Goal: Task Accomplishment & Management: Manage account settings

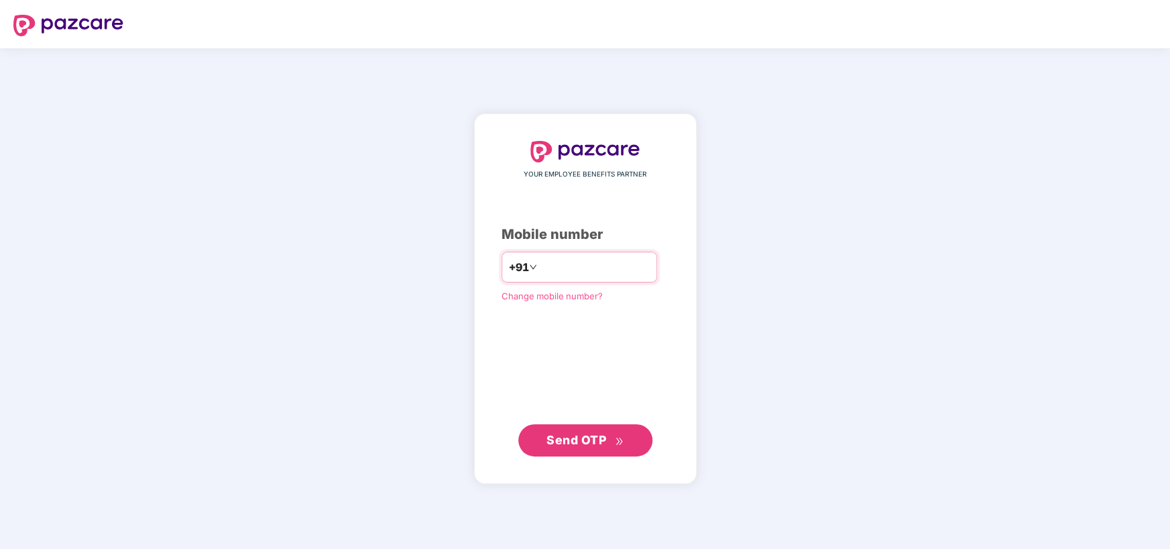
type input "**********"
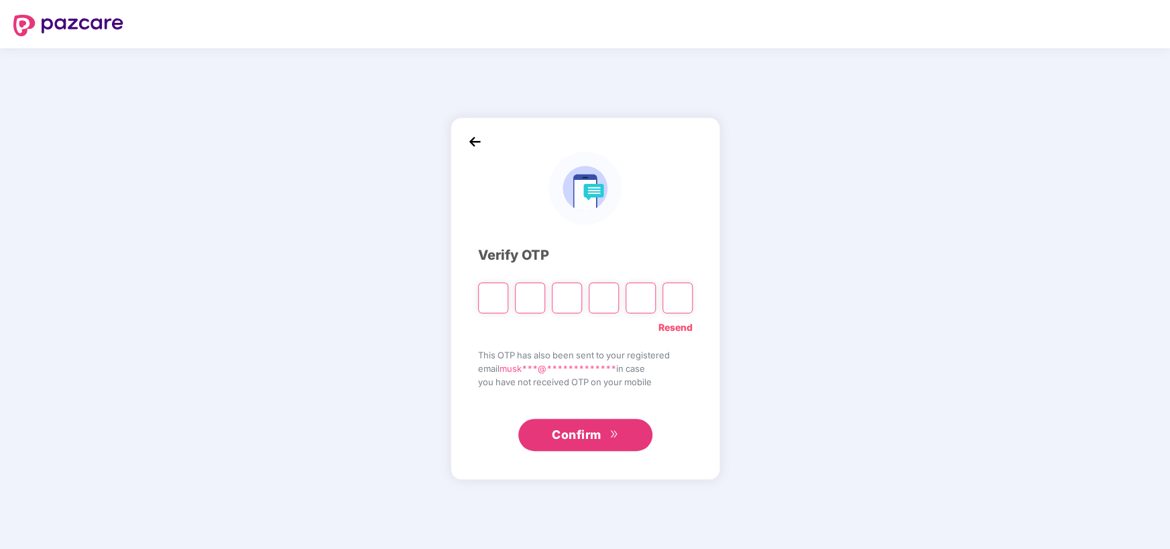
type input "*"
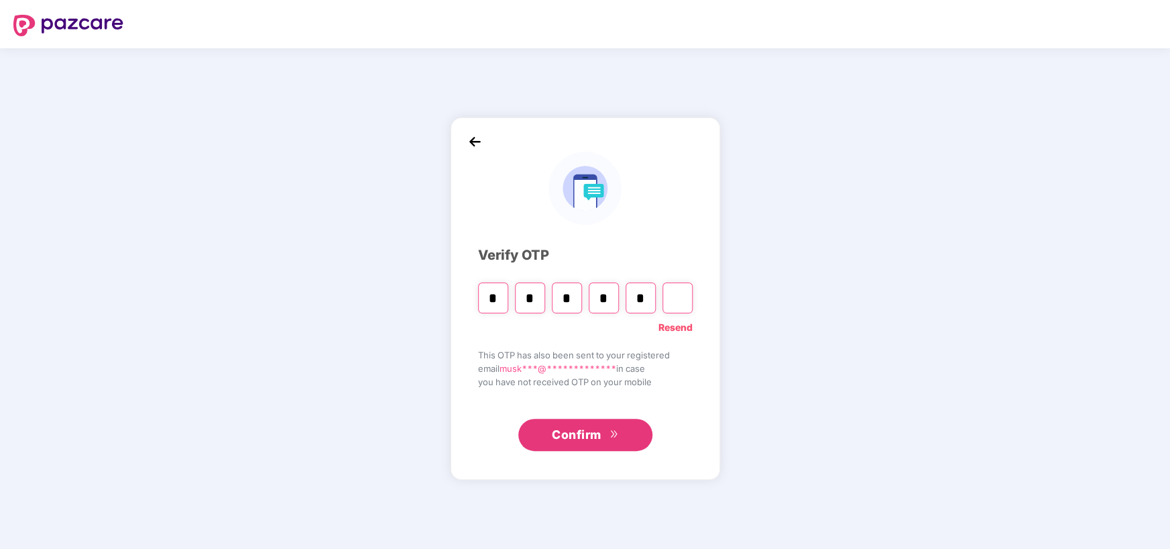
type input "*"
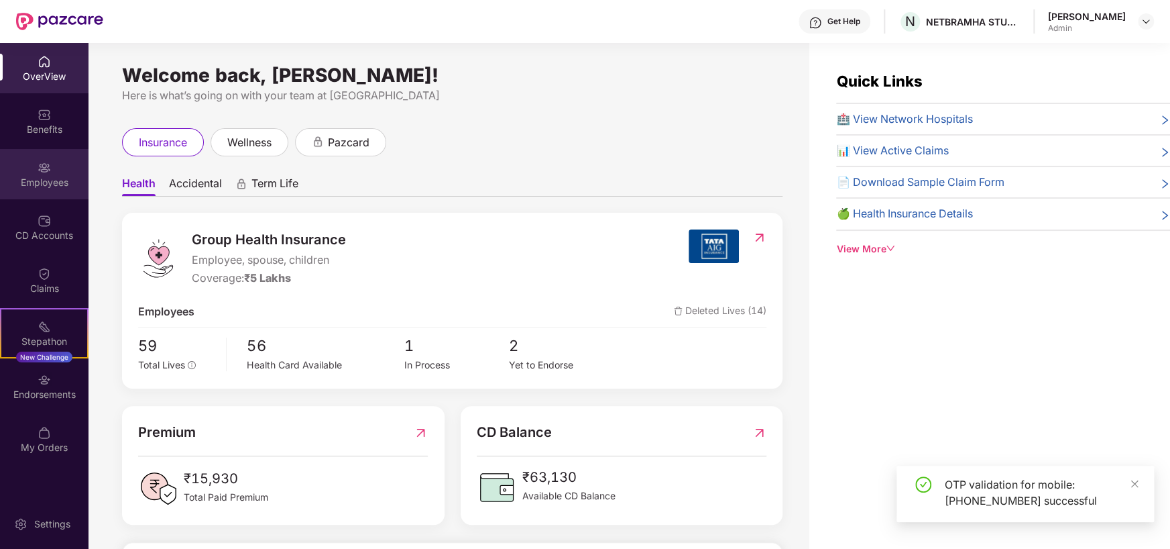
click at [34, 164] on div "Employees" at bounding box center [44, 174] width 89 height 50
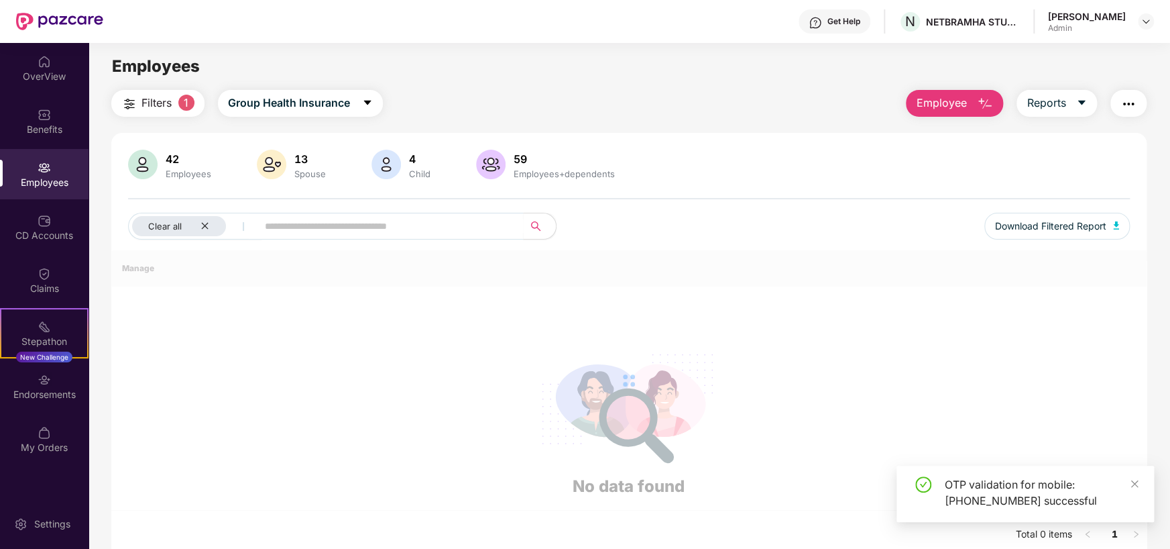
click at [971, 91] on button "Employee" at bounding box center [954, 103] width 97 height 27
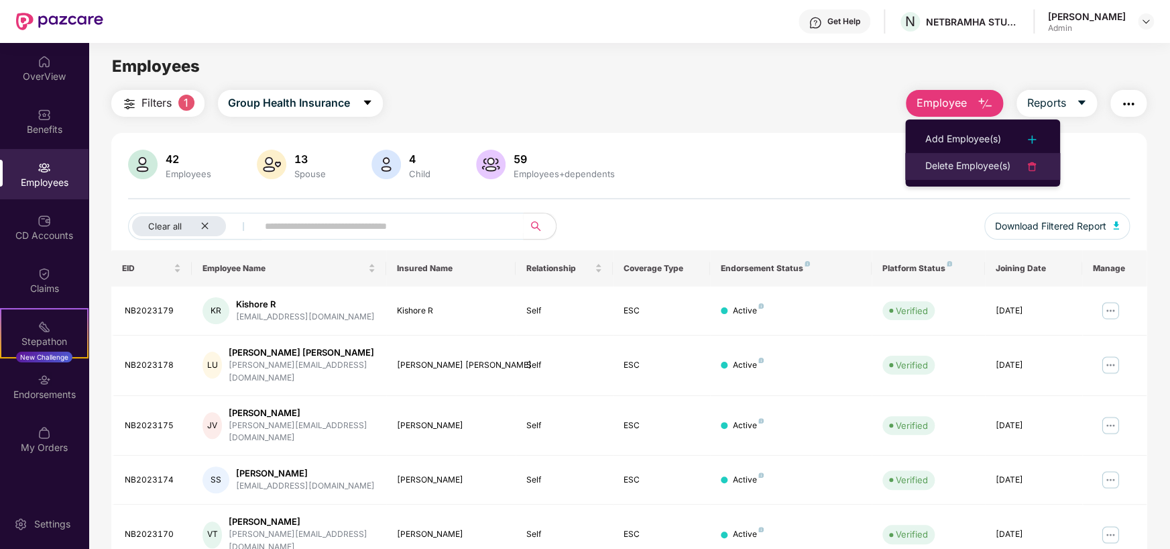
click at [942, 158] on div "Delete Employee(s)" at bounding box center [968, 166] width 85 height 16
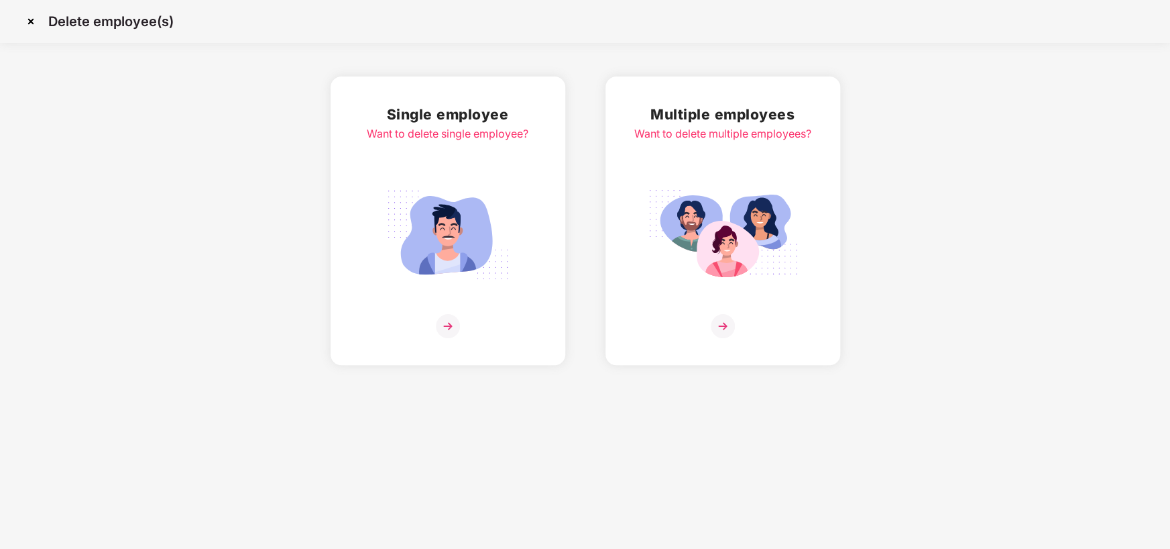
click at [496, 260] on img at bounding box center [448, 234] width 150 height 105
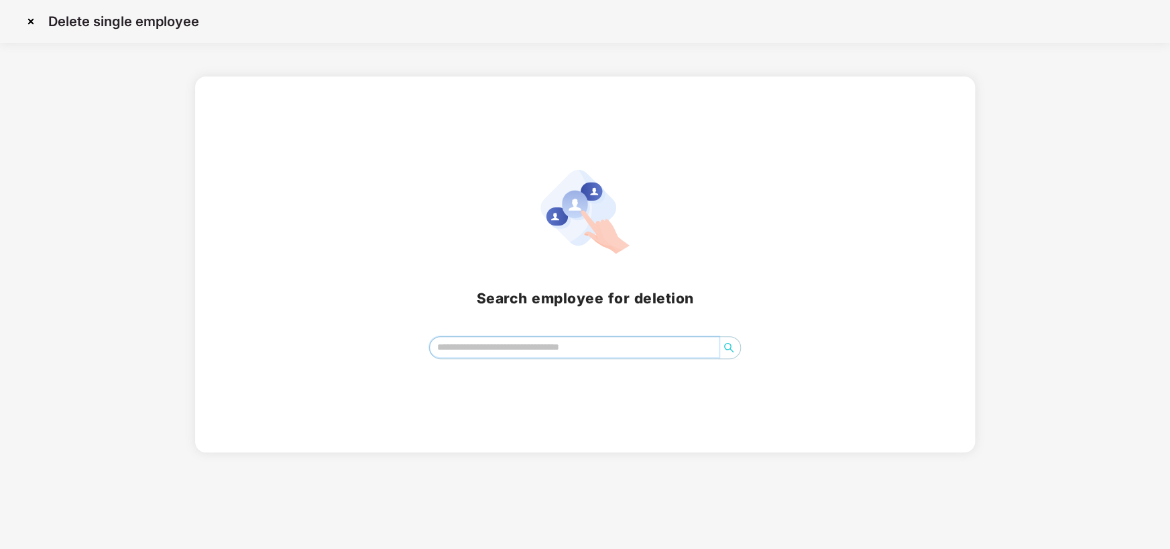
click at [541, 350] on input "search" at bounding box center [574, 347] width 289 height 20
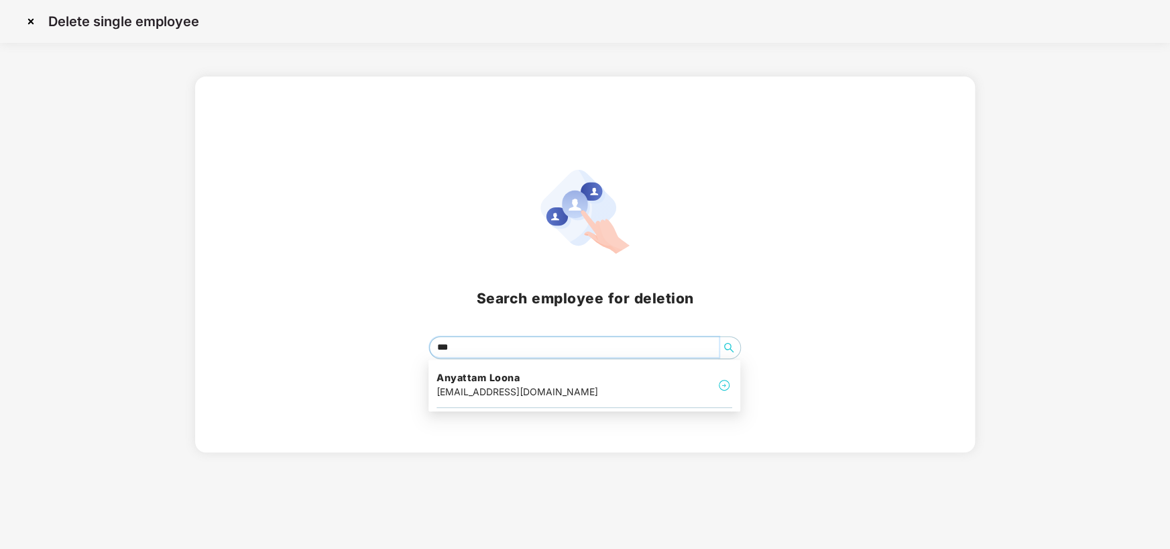
type input "****"
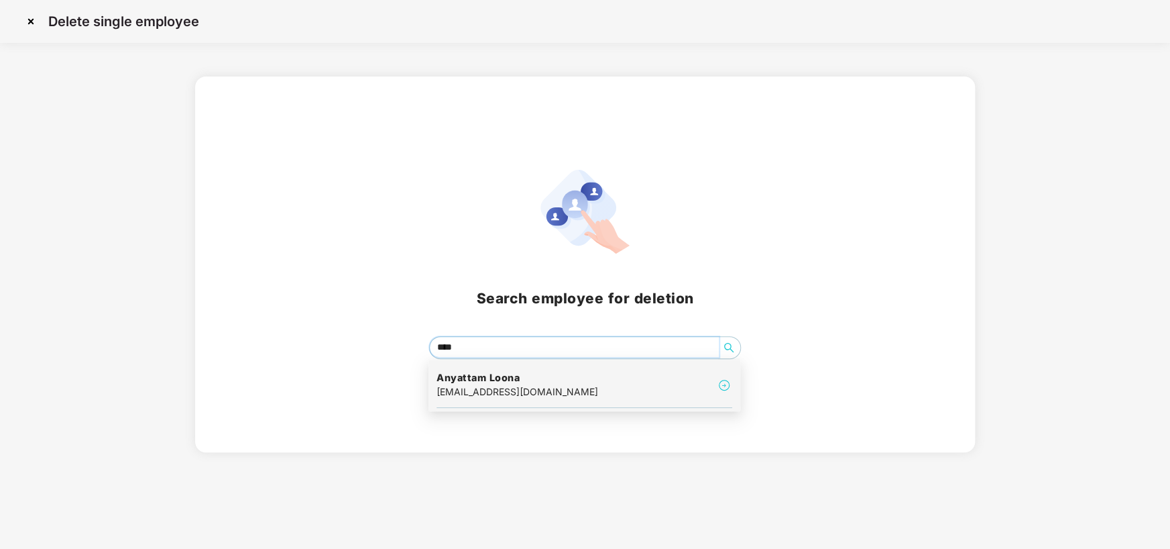
click at [524, 372] on h4 "Anyattam Loona" at bounding box center [518, 377] width 162 height 13
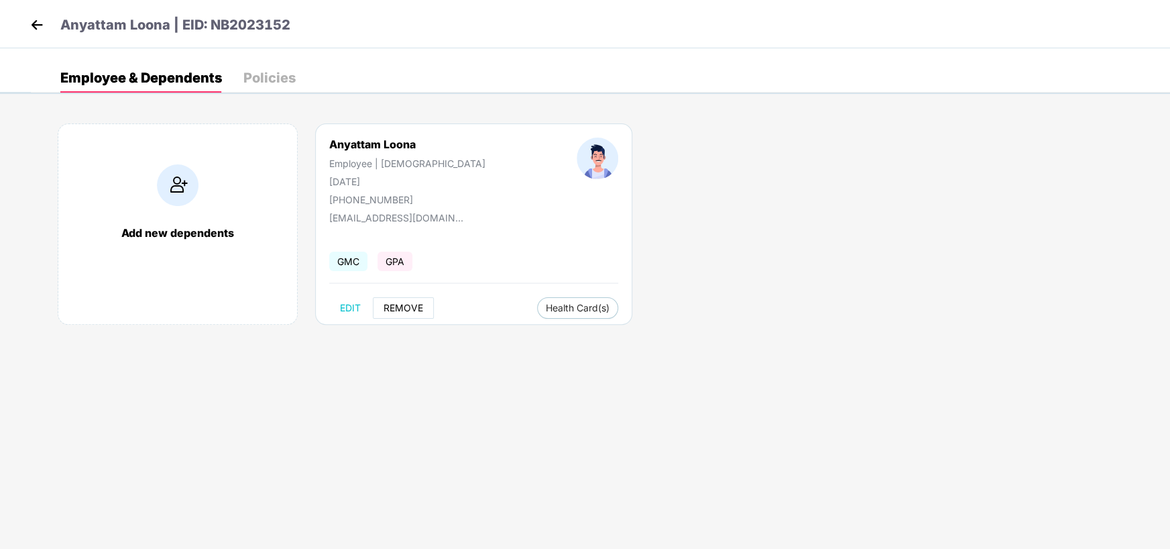
click at [413, 313] on span "REMOVE" at bounding box center [404, 307] width 40 height 11
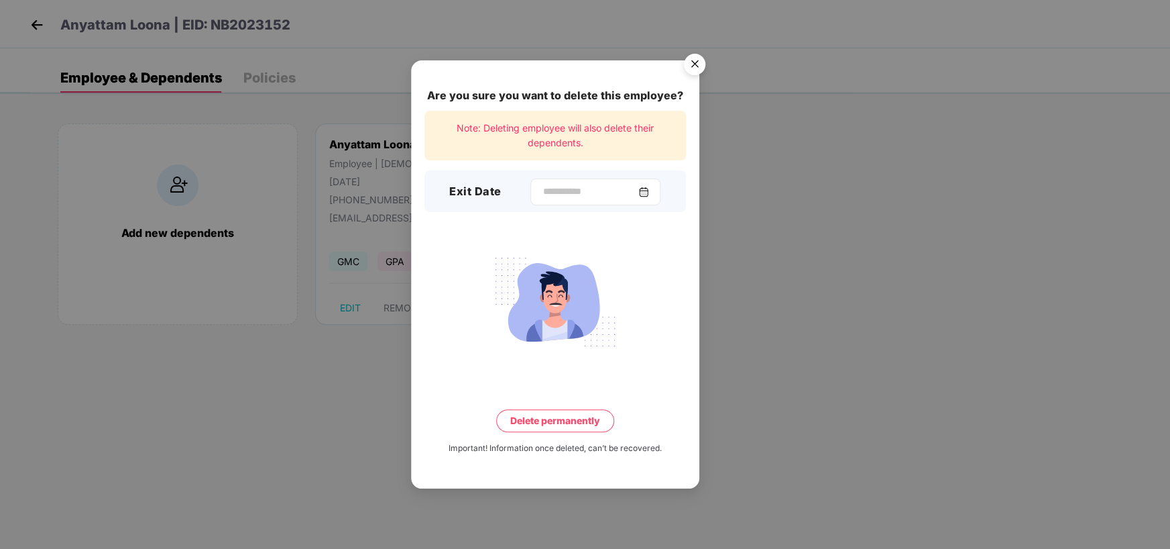
click at [649, 193] on img at bounding box center [644, 191] width 11 height 11
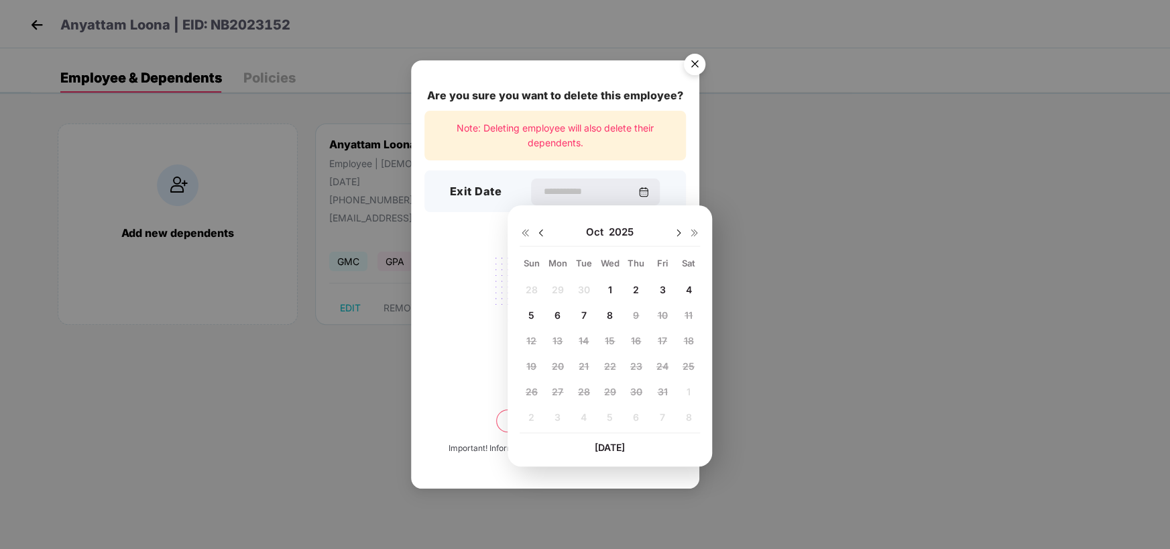
click at [581, 286] on div "28 29 30 1 2 3 4 5 6 7 8 9 10 11 12 13 14 15 16 17 18 19 20 21 22 23 24 25 26 2…" at bounding box center [610, 355] width 180 height 153
click at [581, 292] on div "28 29 30 1 2 3 4 5 6 7 8 9 10 11 12 13 14 15 16 17 18 19 20 21 22 23 24 25 26 2…" at bounding box center [610, 355] width 180 height 153
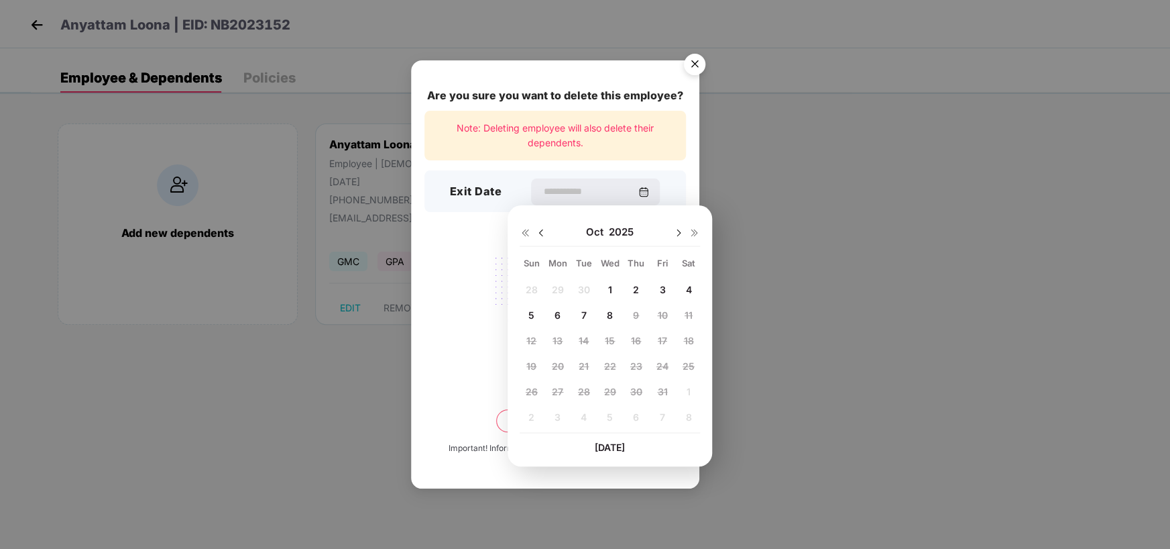
click at [581, 292] on div "28 29 30 1 2 3 4 5 6 7 8 9 10 11 12 13 14 15 16 17 18 19 20 21 22 23 24 25 26 2…" at bounding box center [610, 355] width 180 height 153
click at [582, 292] on div "28 29 30 1 2 3 4 5 6 7 8 9 10 11 12 13 14 15 16 17 18 19 20 21 22 23 24 25 26 2…" at bounding box center [610, 355] width 180 height 153
click at [608, 314] on span "8" at bounding box center [610, 314] width 6 height 11
type input "**********"
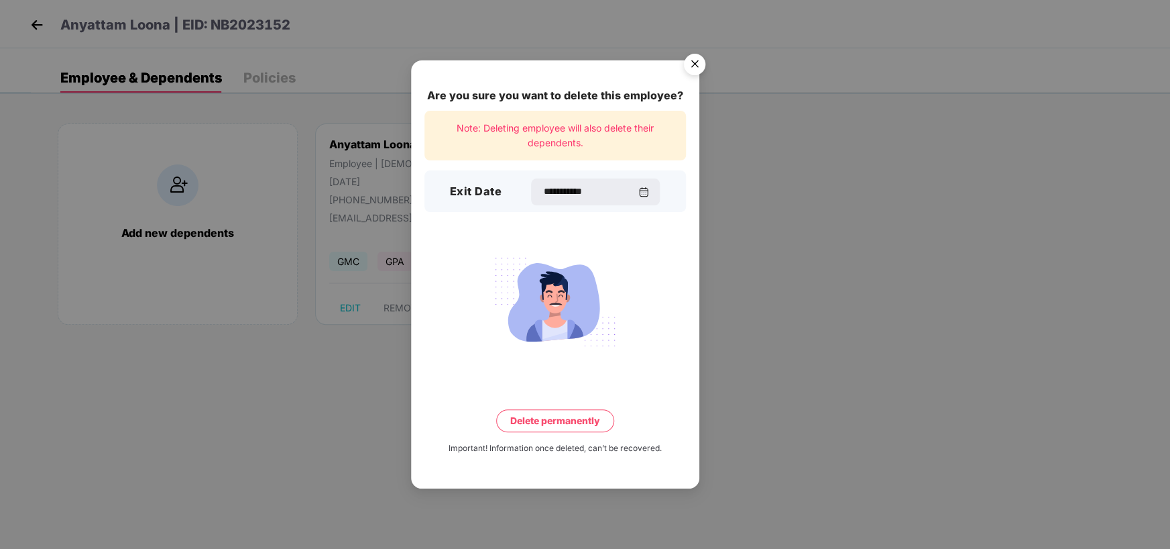
click at [565, 412] on button "Delete permanently" at bounding box center [555, 420] width 118 height 23
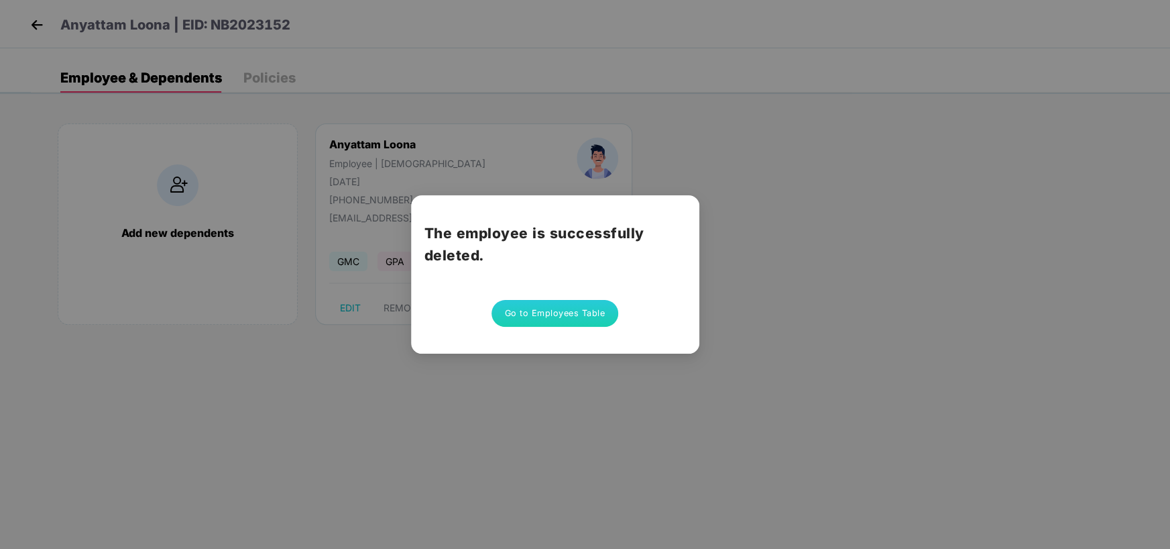
click at [594, 313] on button "Go to Employees Table" at bounding box center [555, 313] width 127 height 27
